Goal: Obtain resource: Obtain resource

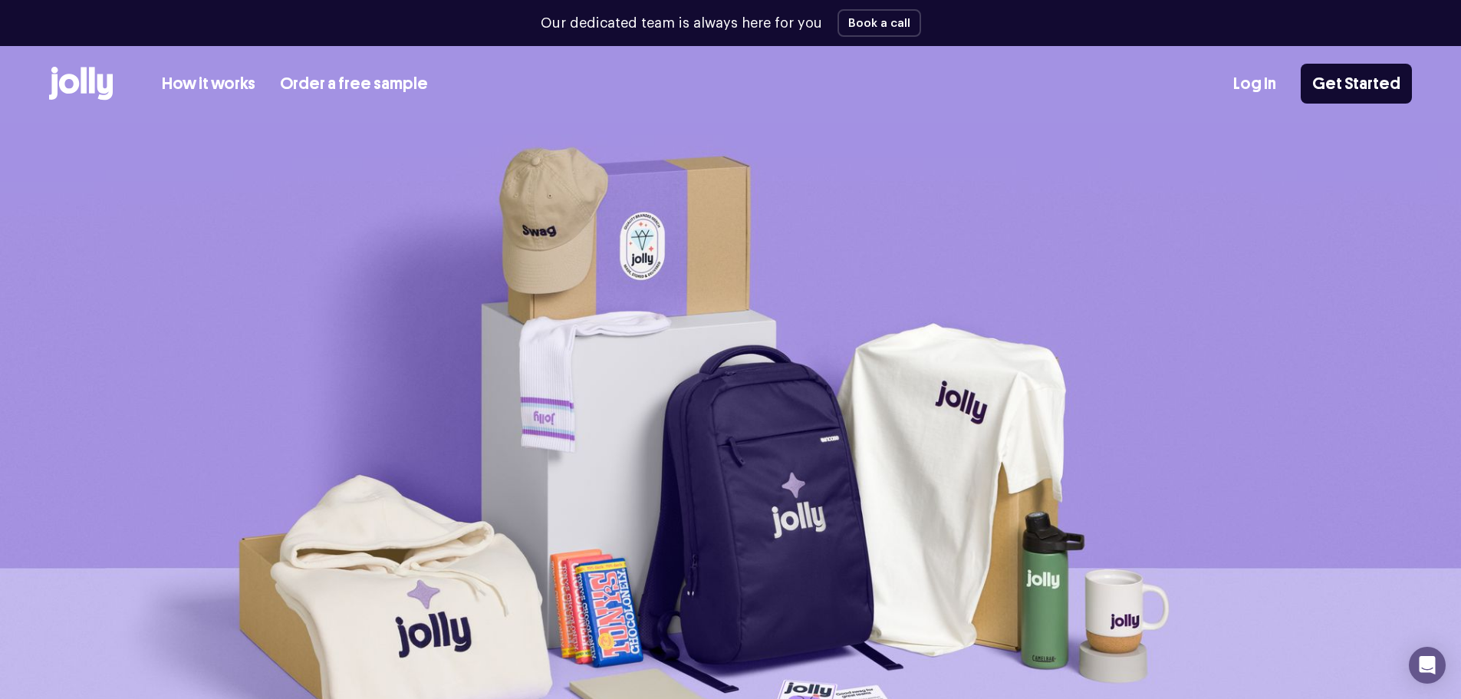
click at [356, 83] on link "Order a free sample" at bounding box center [354, 83] width 148 height 25
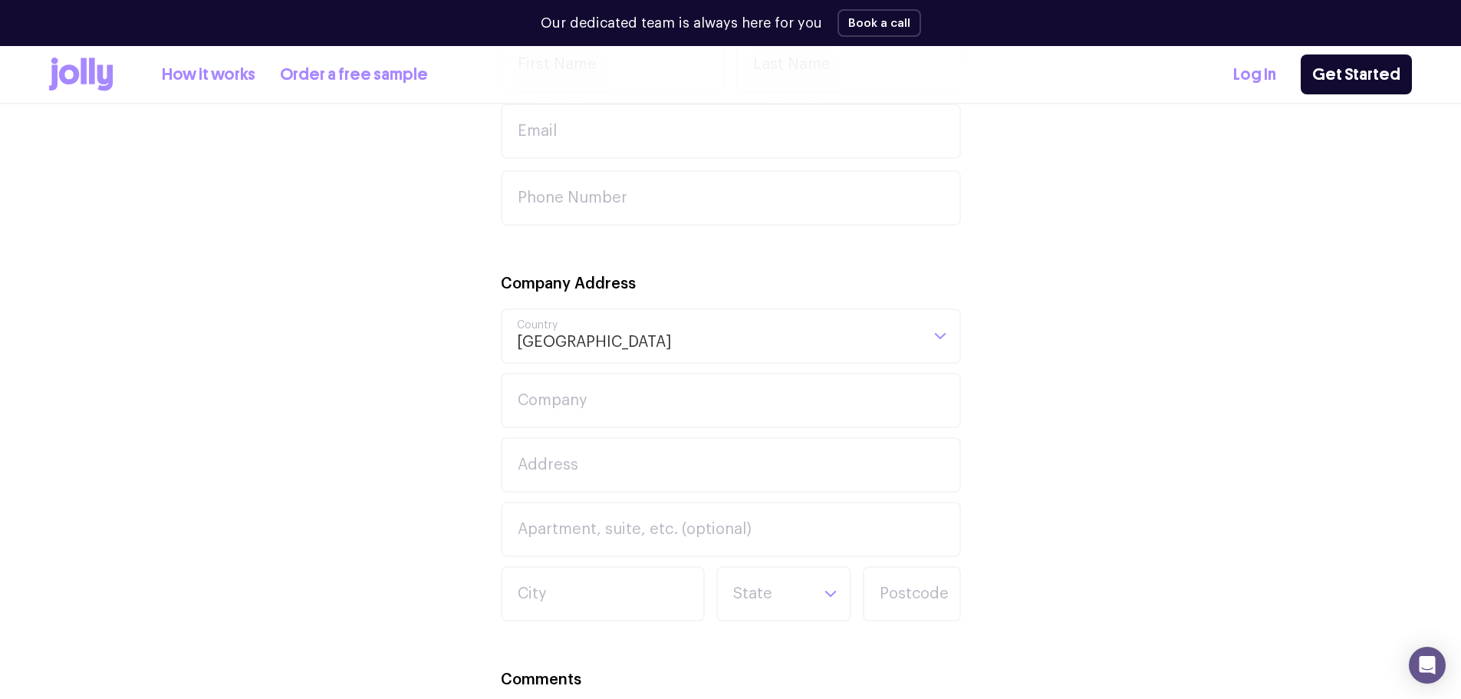
scroll to position [460, 0]
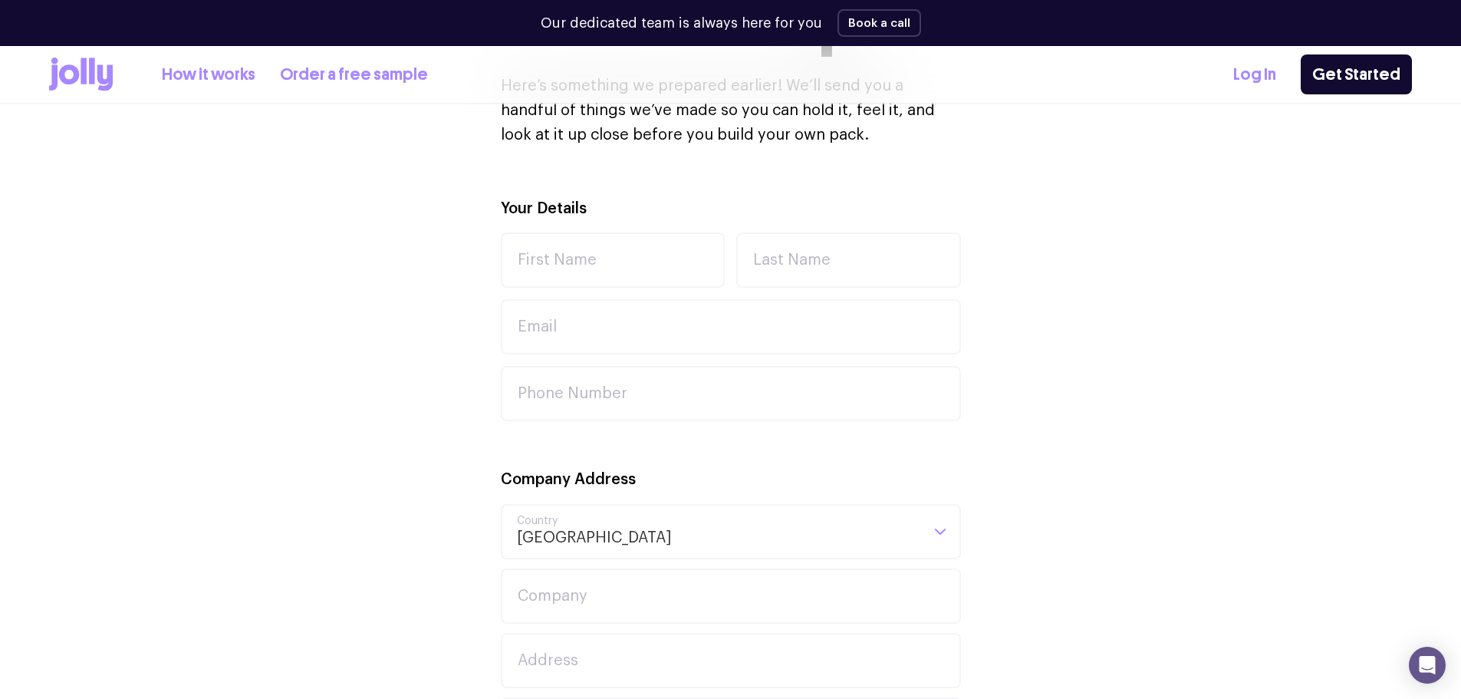
click at [225, 77] on link "How it works" at bounding box center [209, 74] width 94 height 25
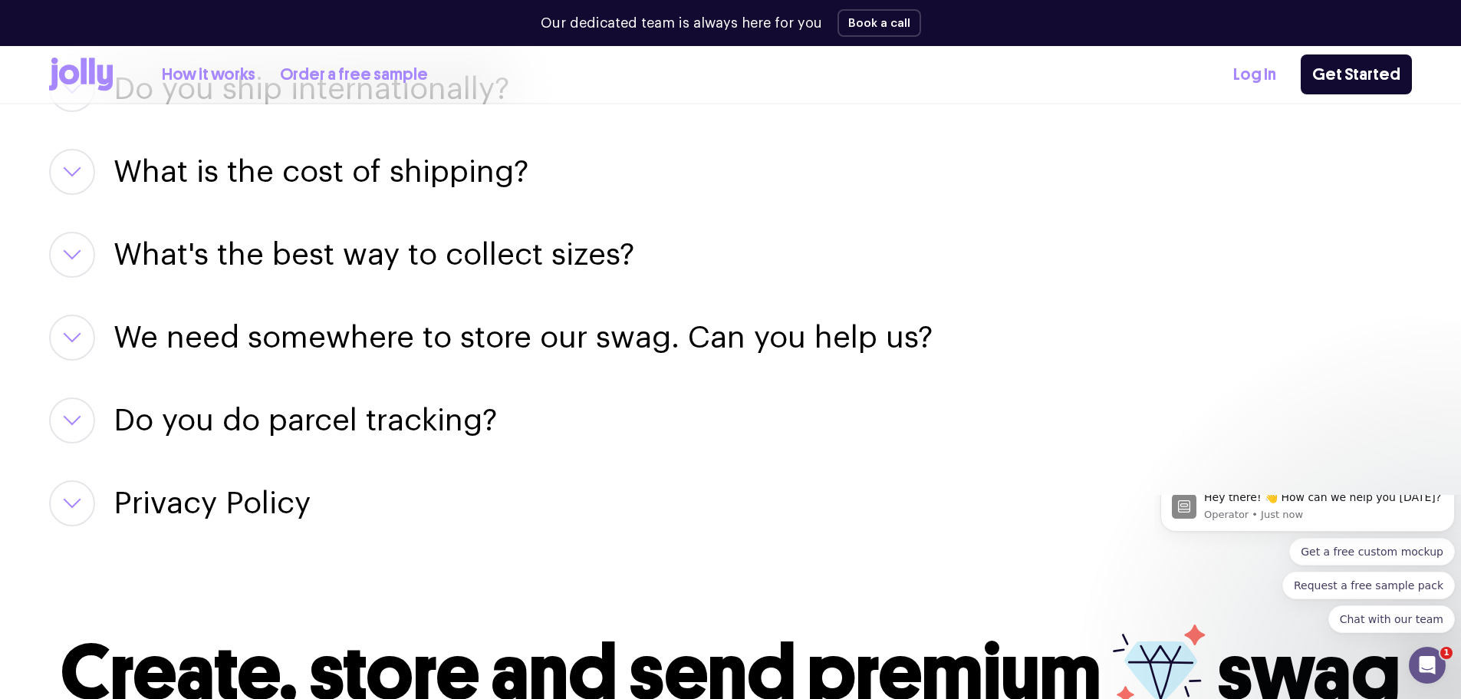
scroll to position [2834, 0]
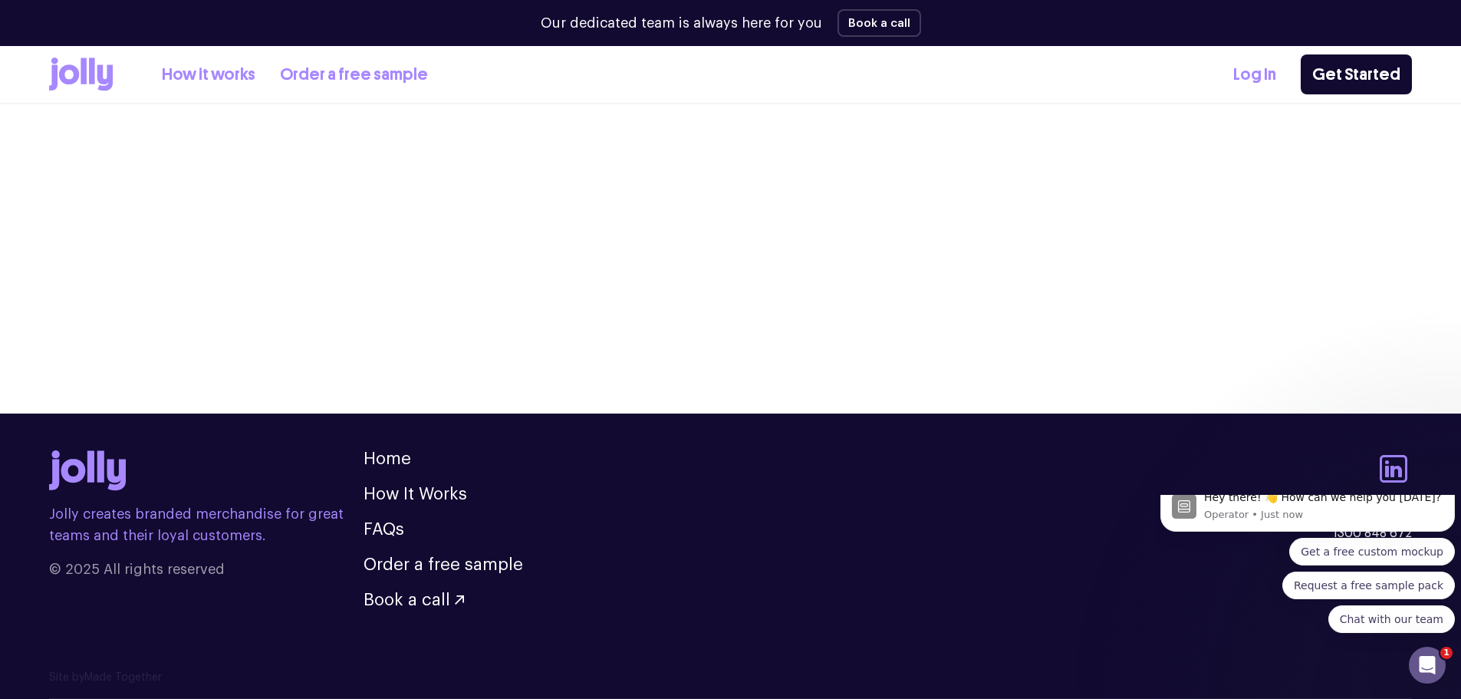
scroll to position [460, 0]
